Goal: Task Accomplishment & Management: Complete application form

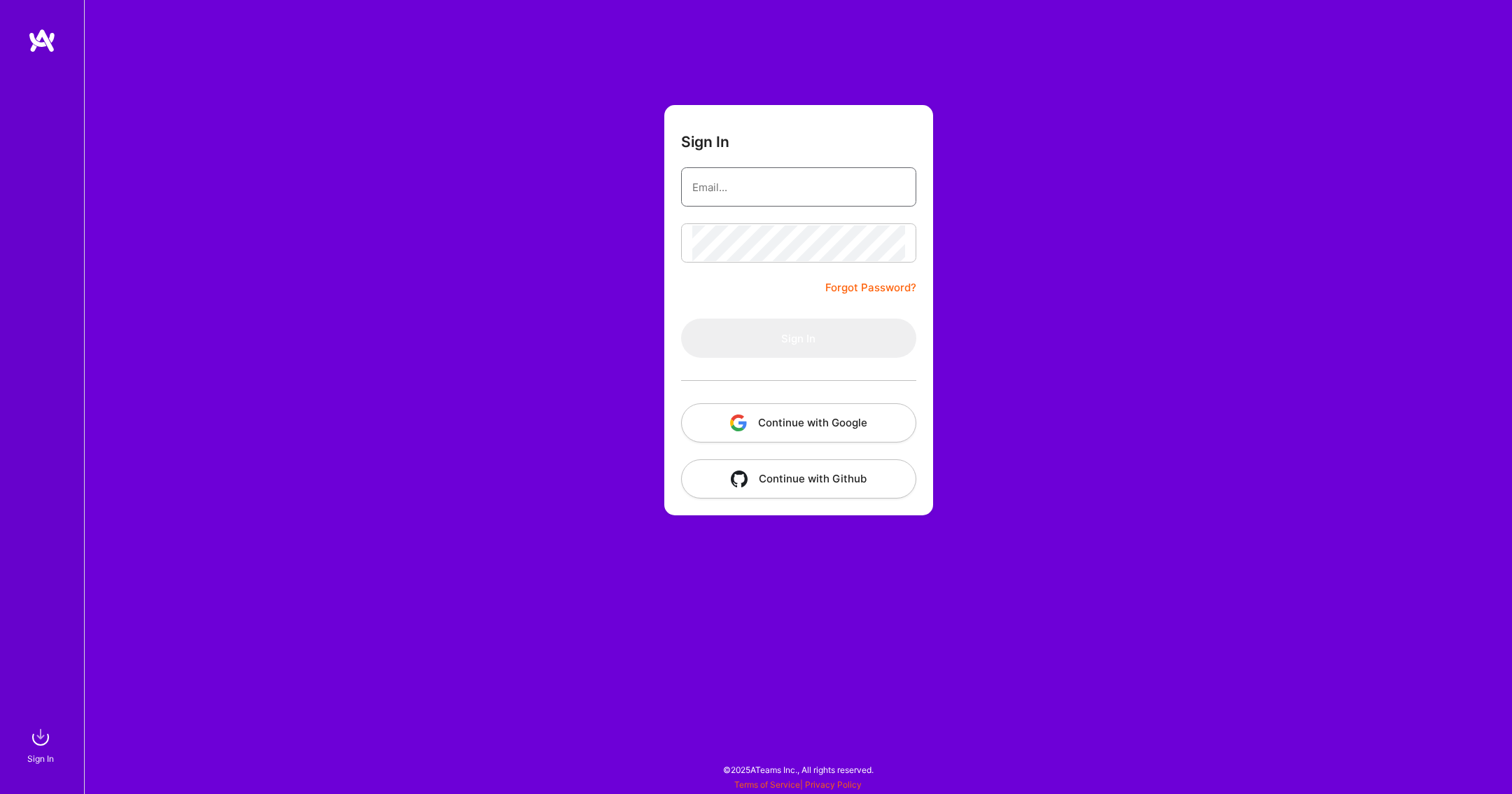
type input "[EMAIL_ADDRESS][DOMAIN_NAME]"
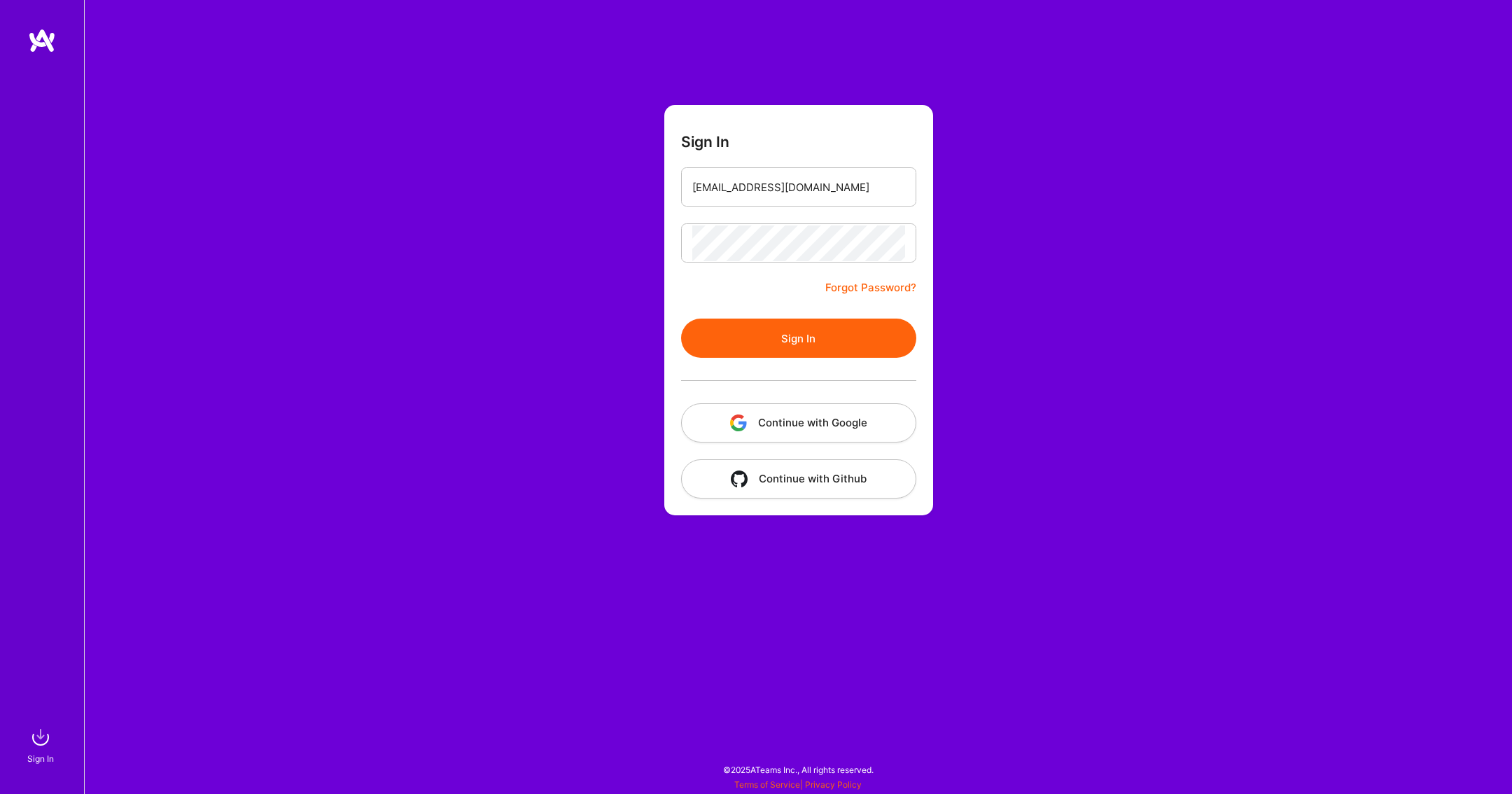
click at [791, 338] on button "Sign In" at bounding box center [799, 338] width 236 height 39
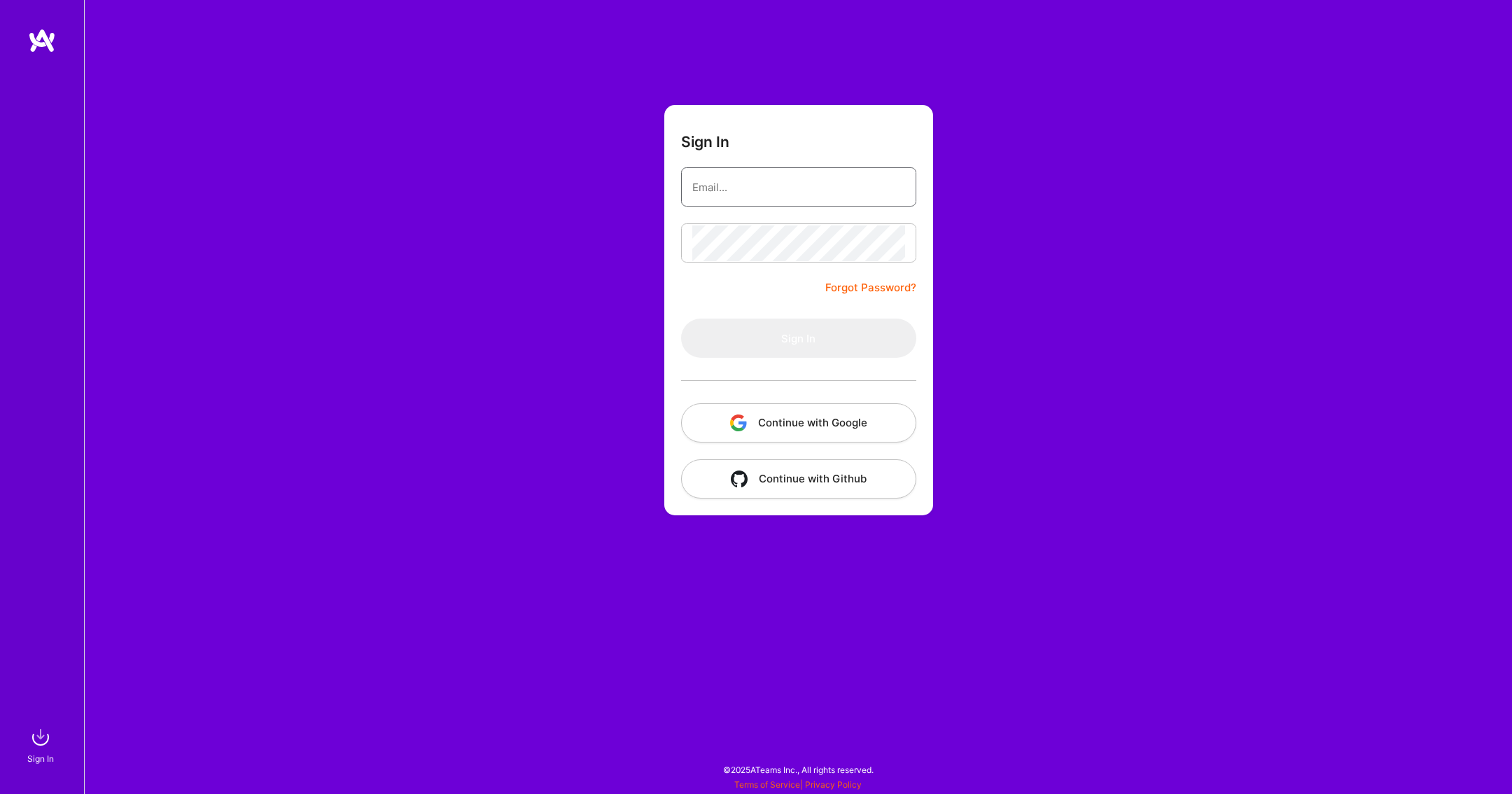
type input "[EMAIL_ADDRESS][DOMAIN_NAME]"
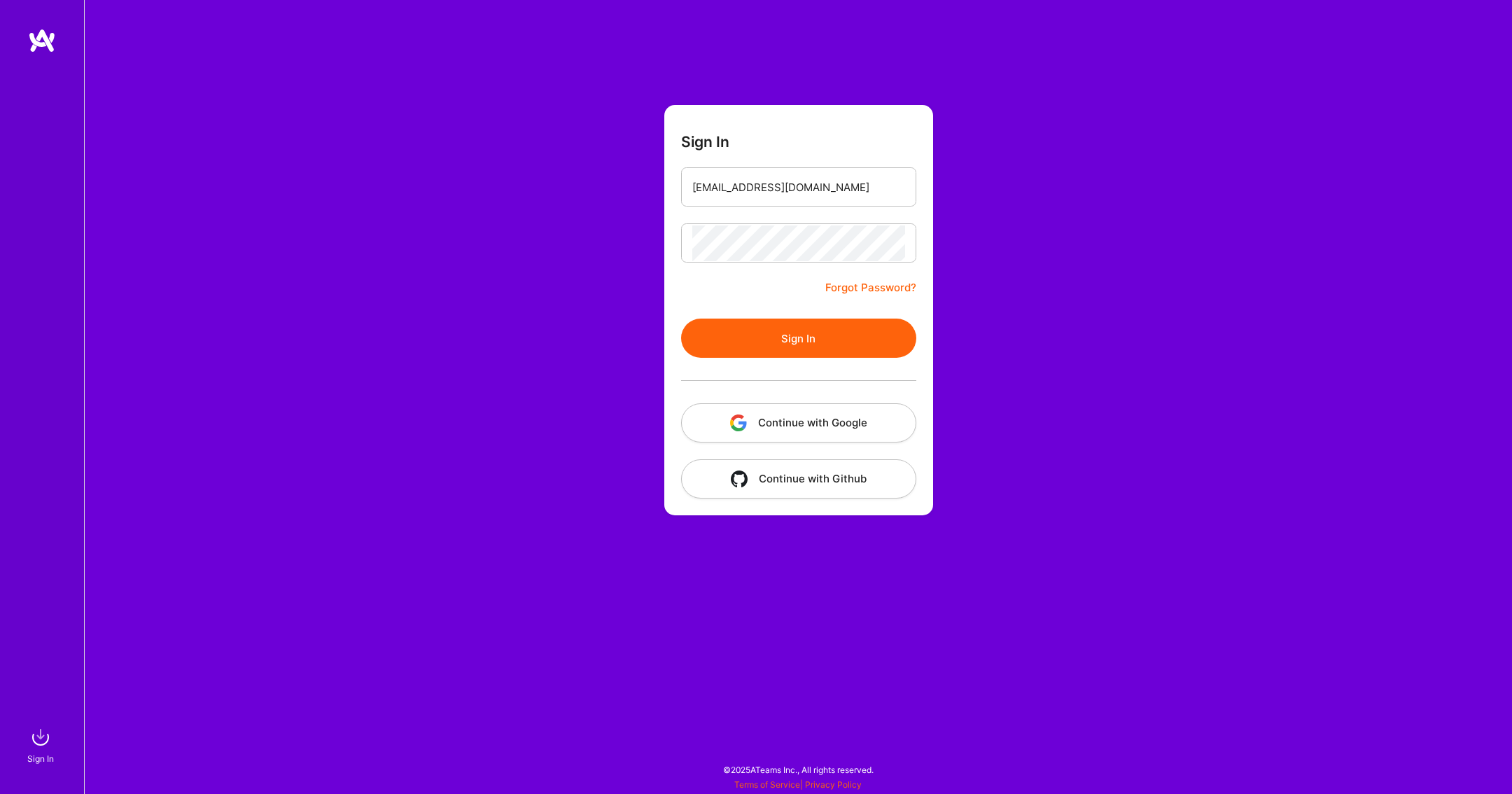
click at [754, 279] on form "Sign In [EMAIL_ADDRESS][DOMAIN_NAME] Forgot Password? Sign In Continue with Goo…" at bounding box center [798, 310] width 269 height 410
click at [756, 343] on button "Sign In" at bounding box center [799, 338] width 236 height 39
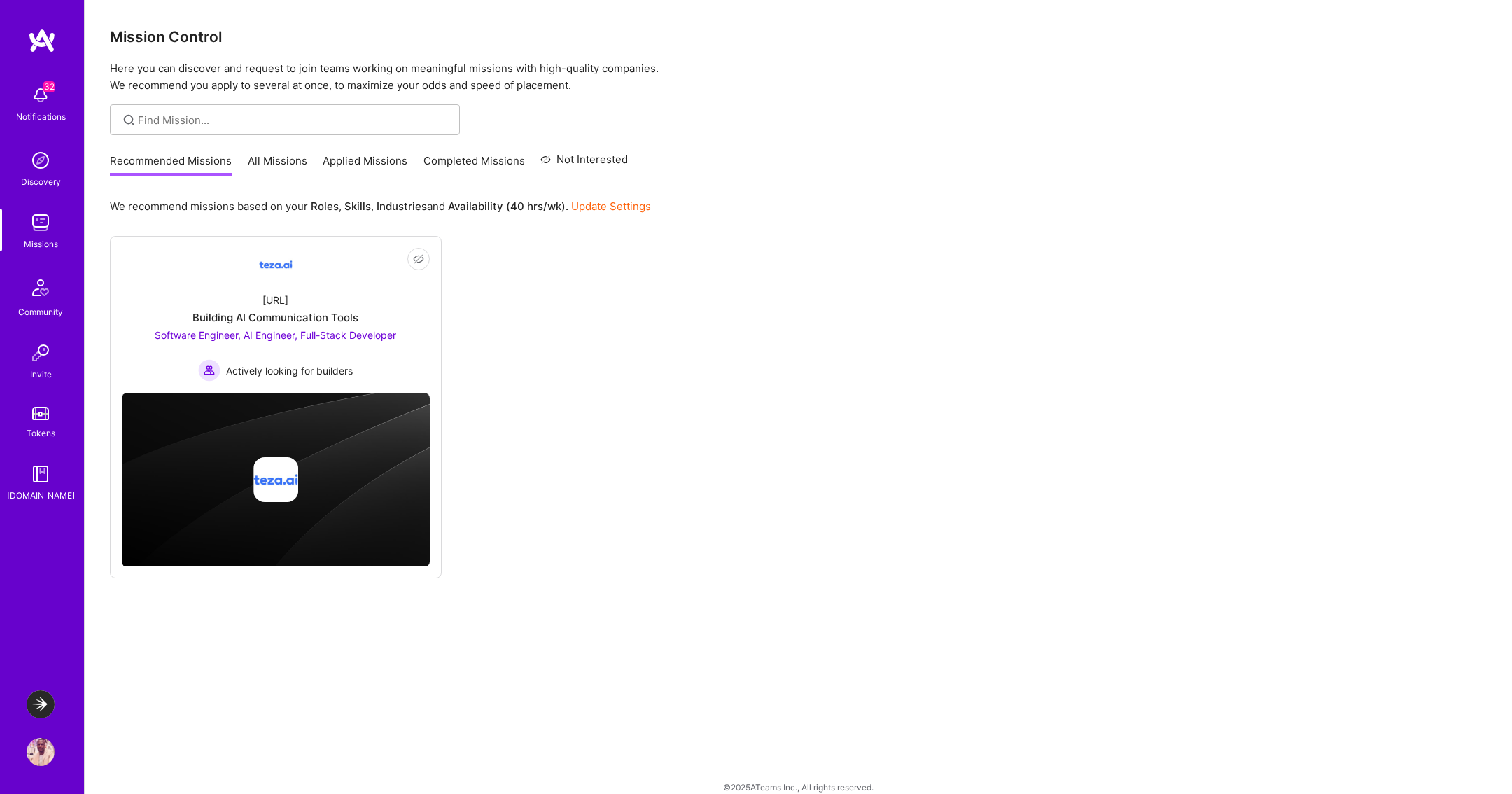
click at [41, 707] on img at bounding box center [41, 704] width 28 height 28
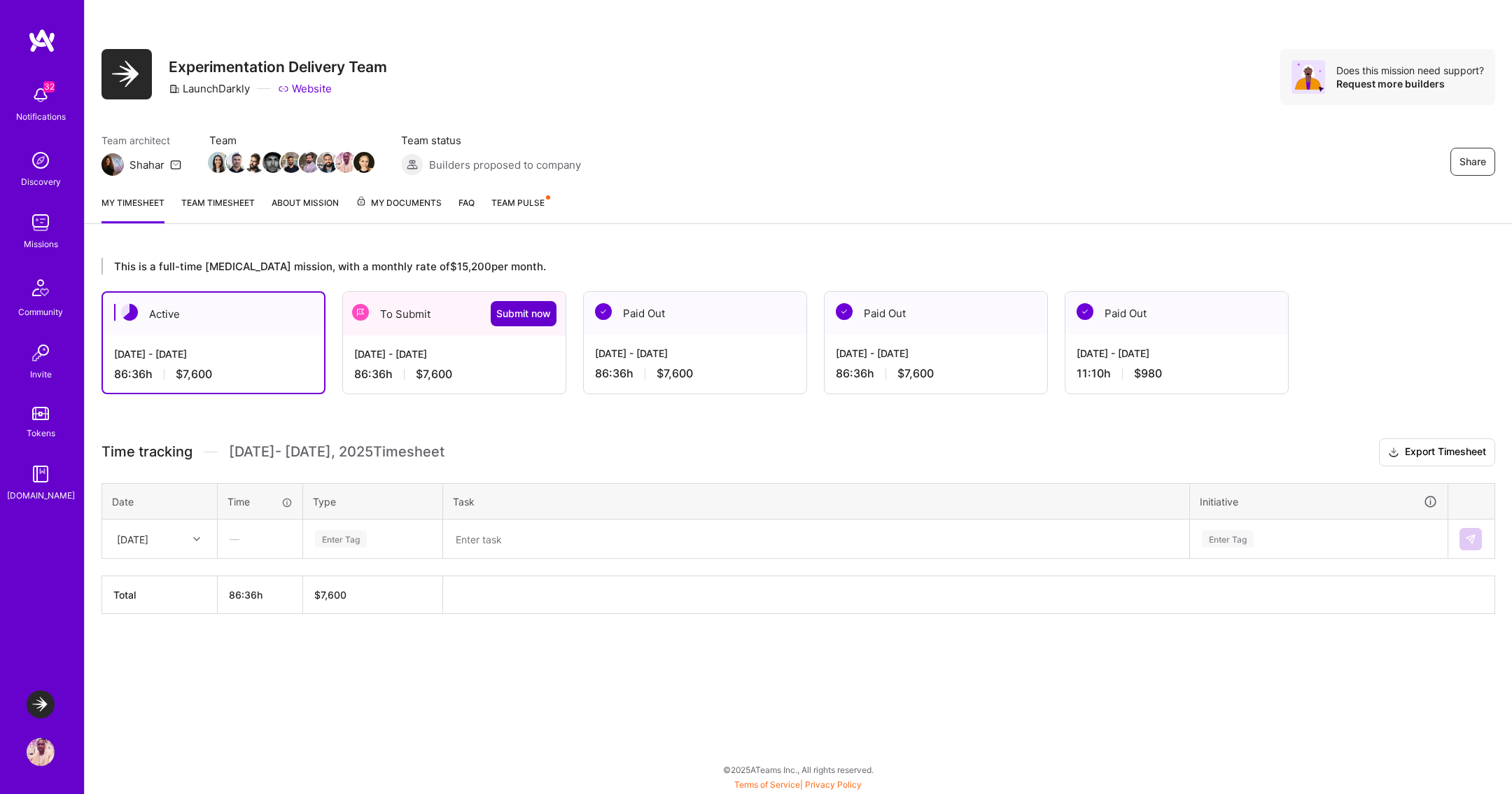
click at [516, 311] on span "Submit now" at bounding box center [523, 314] width 54 height 14
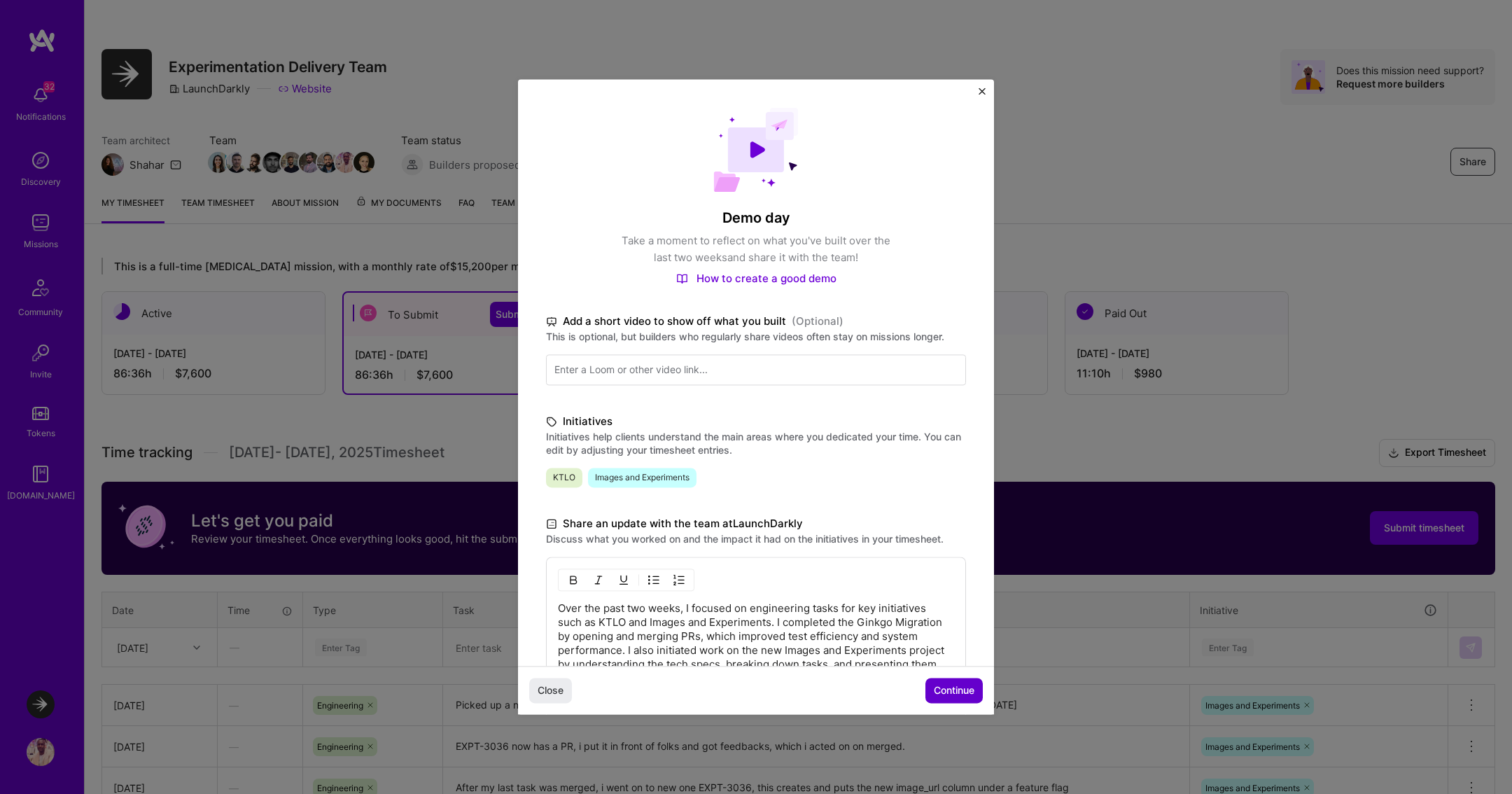
click at [956, 702] on button "Continue" at bounding box center [954, 691] width 58 height 25
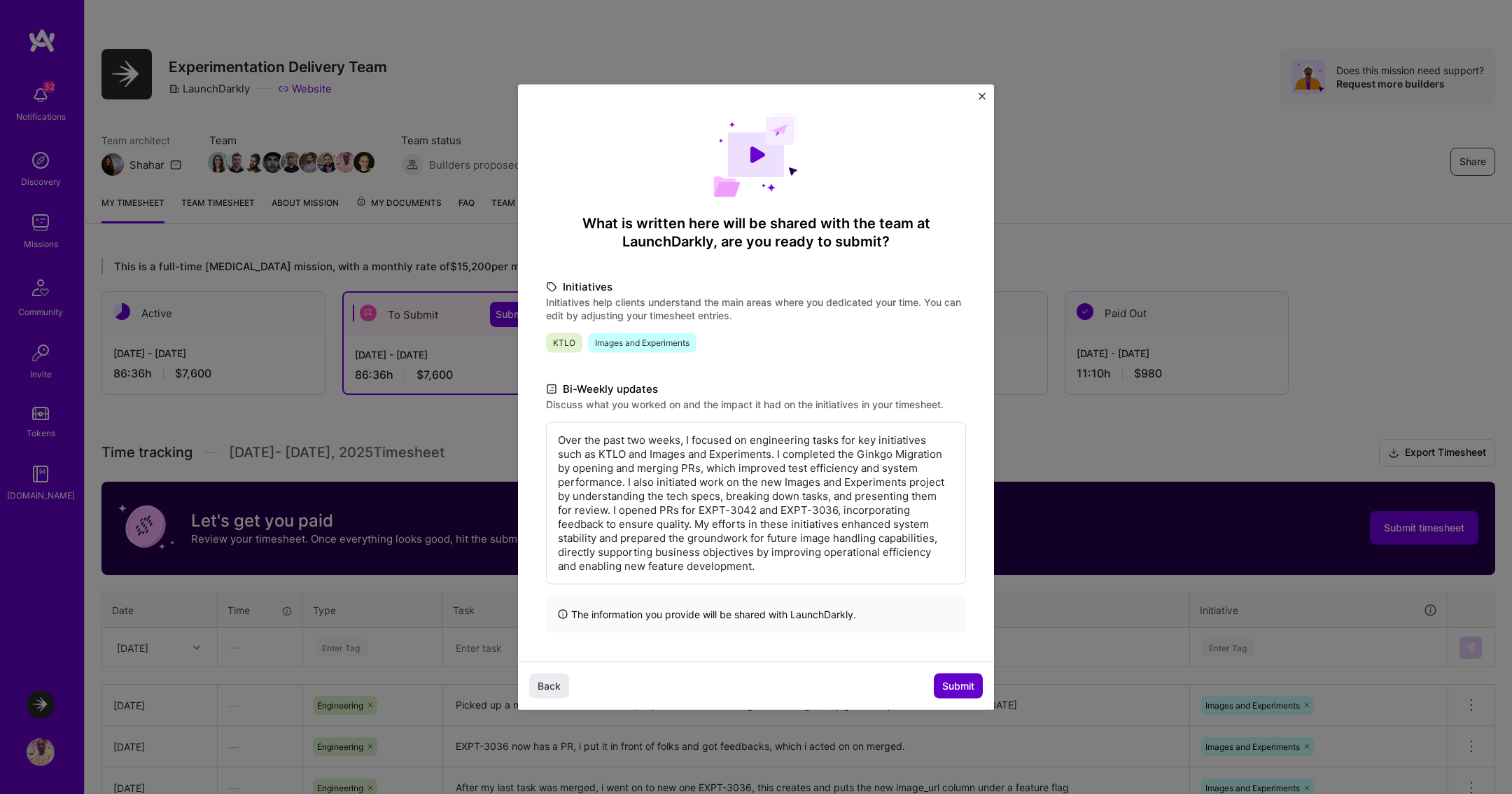
click at [945, 685] on span "Submit" at bounding box center [958, 685] width 32 height 14
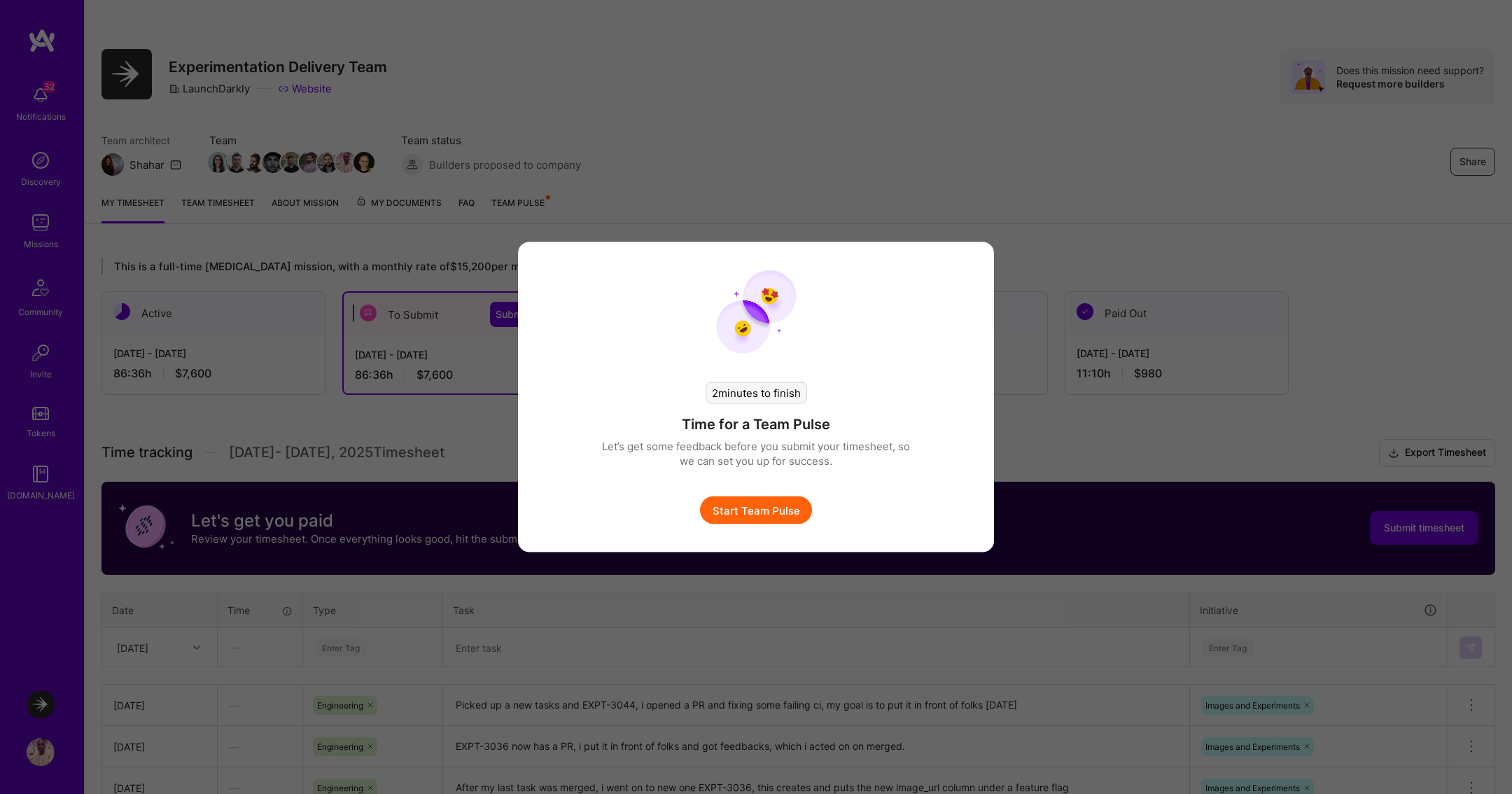
click at [763, 503] on button "Start Team Pulse" at bounding box center [756, 510] width 112 height 28
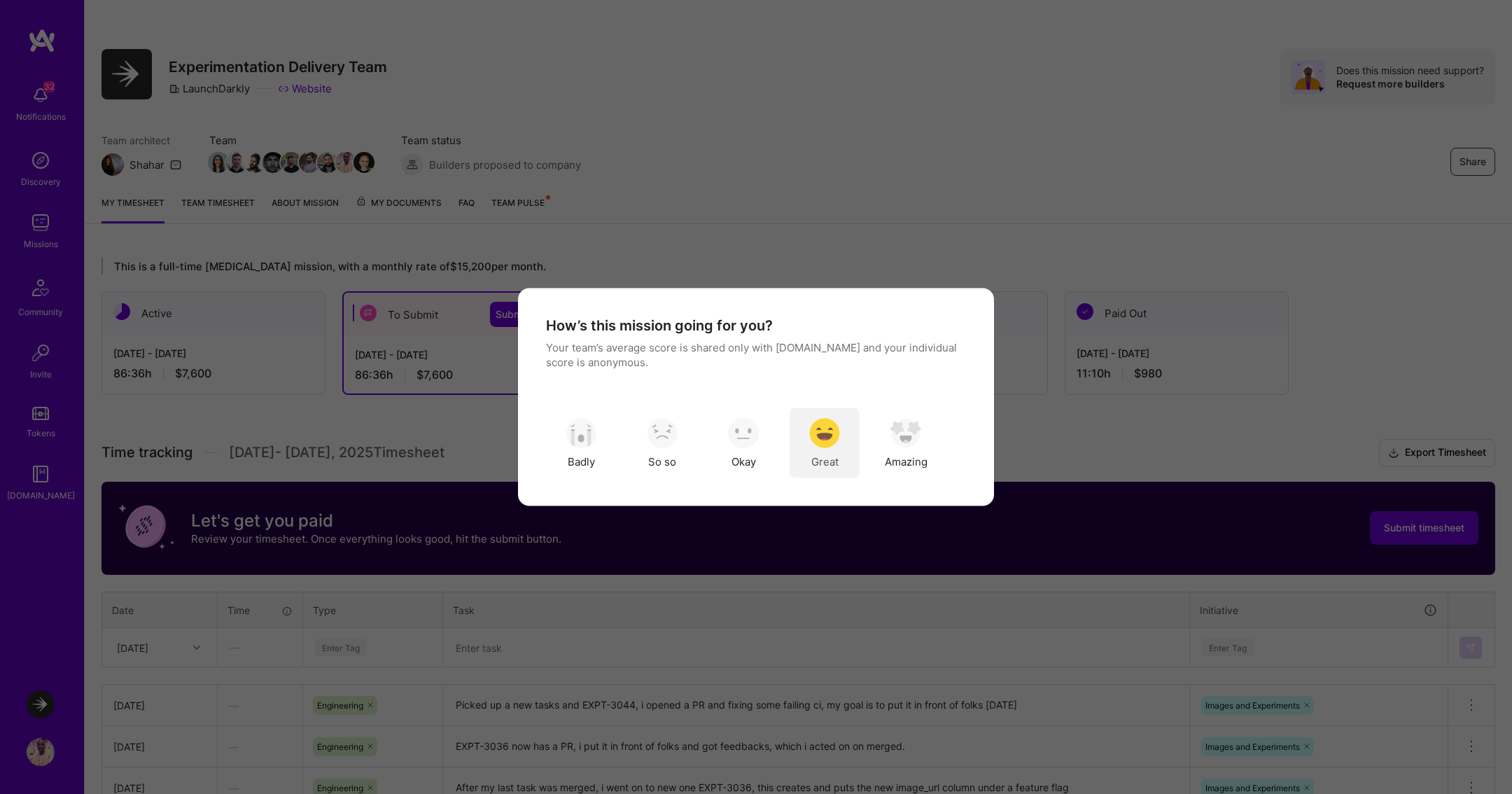
click at [827, 438] on img "modal" at bounding box center [824, 432] width 31 height 31
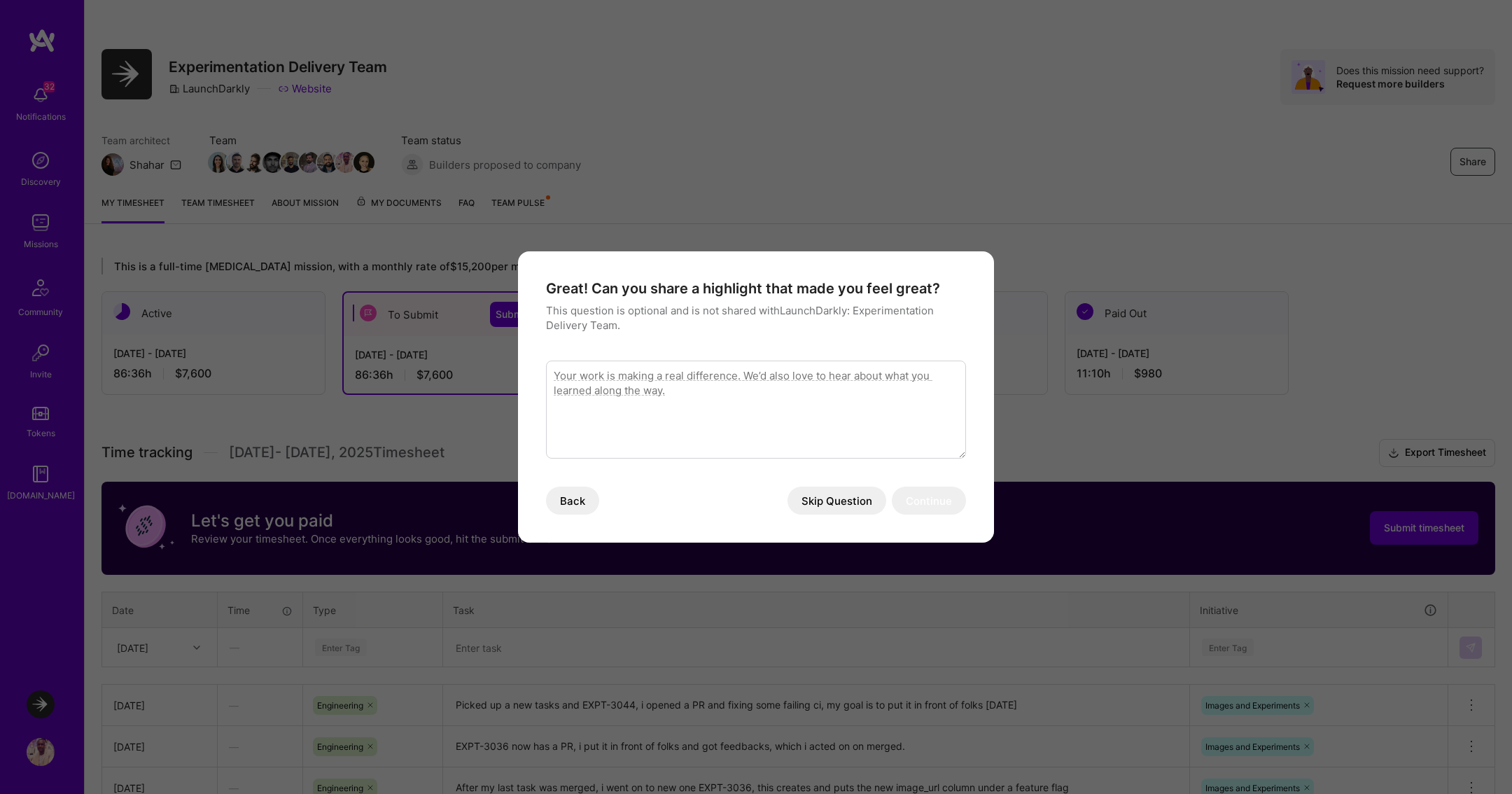
click at [823, 497] on button "Skip Question" at bounding box center [837, 501] width 98 height 28
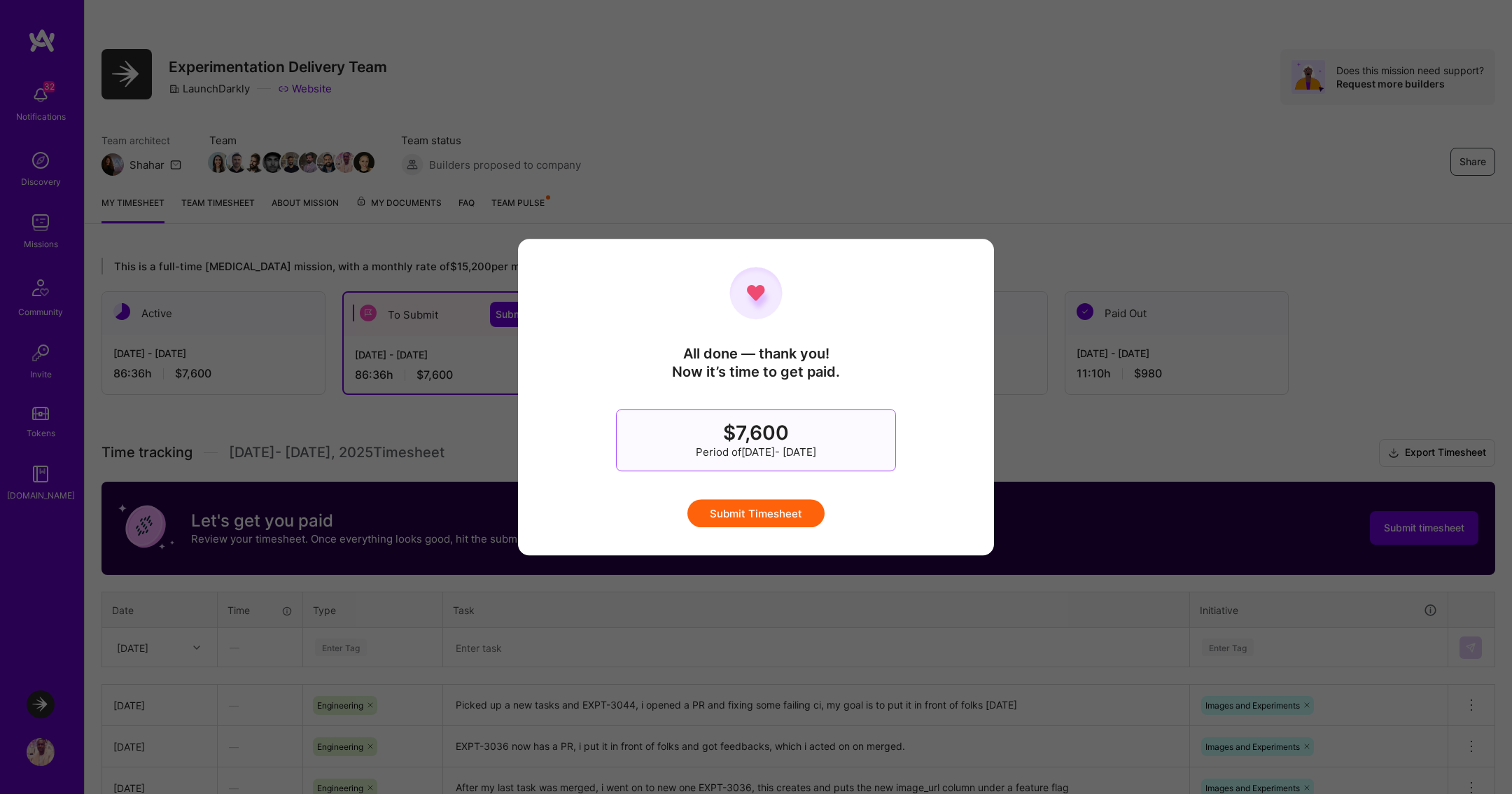
click at [789, 510] on button "Submit Timesheet" at bounding box center [756, 514] width 137 height 28
